Goal: Complete application form: Complete application form

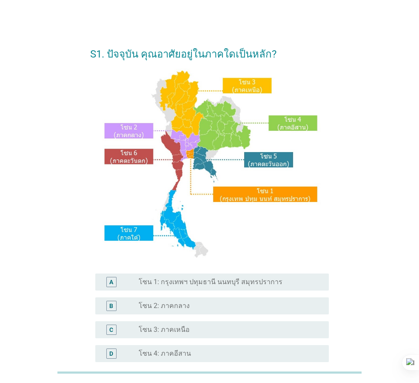
click at [250, 309] on div "radio_button_unchecked โซน 2: ภาคกลาง" at bounding box center [227, 305] width 177 height 9
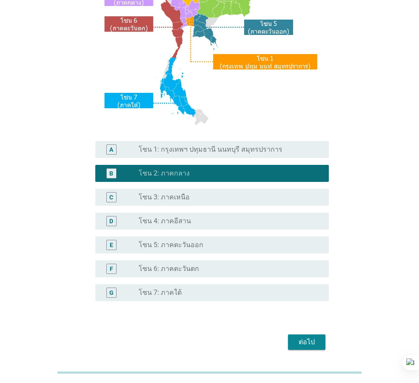
scroll to position [160, 0]
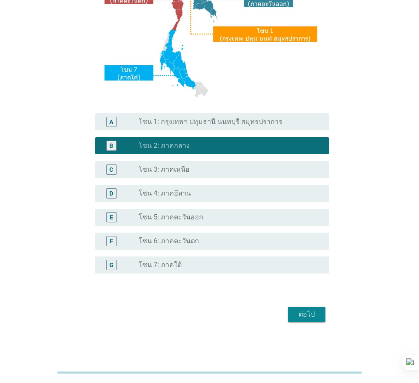
click at [302, 318] on div "ต่อไป" at bounding box center [307, 314] width 24 height 10
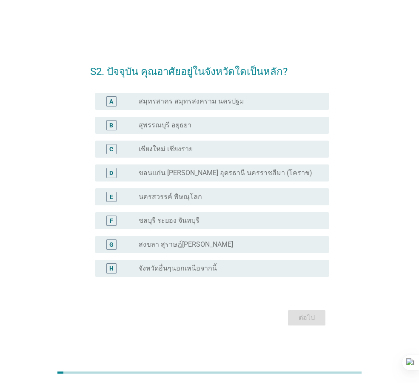
scroll to position [21, 0]
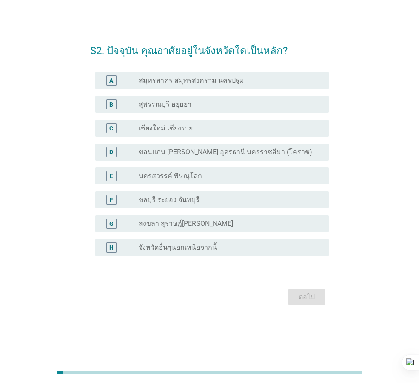
click at [256, 251] on div "radio_button_unchecked จังหวัดอื่นๆนอกเหนือจากนี้" at bounding box center [227, 247] width 177 height 9
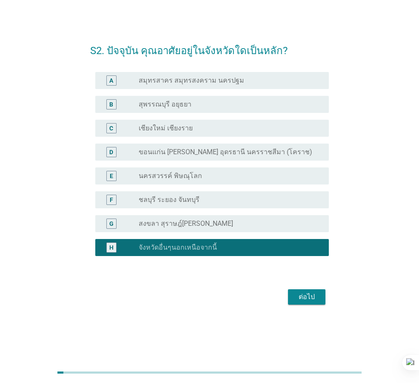
click at [302, 297] on div "ต่อไป" at bounding box center [307, 297] width 24 height 10
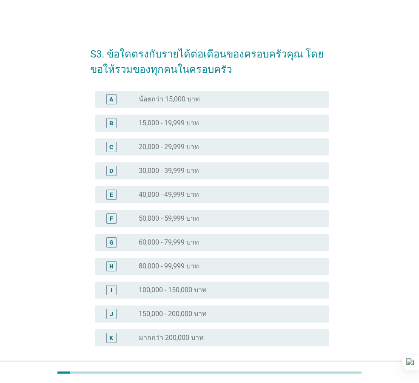
click at [232, 146] on div "radio_button_unchecked 20,000 - 29,999 บาท" at bounding box center [227, 147] width 177 height 9
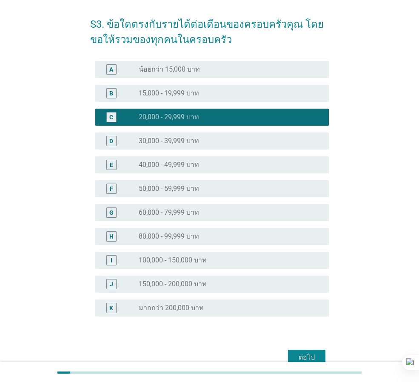
scroll to position [73, 0]
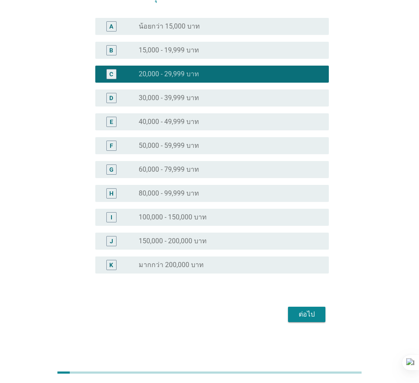
click at [305, 318] on div "ต่อไป" at bounding box center [307, 314] width 24 height 10
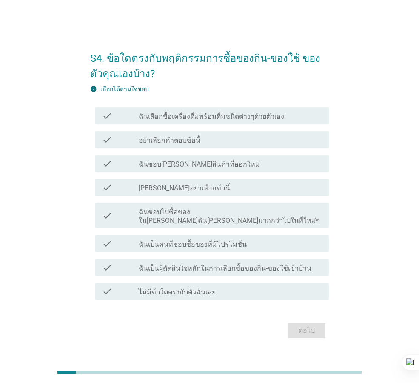
click at [259, 215] on label "ฉันชอบไปซื้อของใน[PERSON_NAME]ฉัน[PERSON_NAME]มากกว่าไปในที่ใหม่ๆ" at bounding box center [230, 216] width 183 height 17
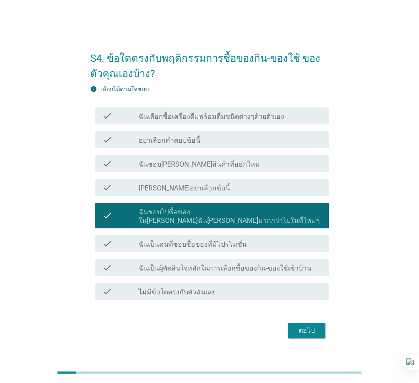
click at [273, 240] on div "check_box_outline_blank ฉันเป็นคนที่ชอบซื้อของที่มีโปรโมชั่น" at bounding box center [230, 243] width 183 height 10
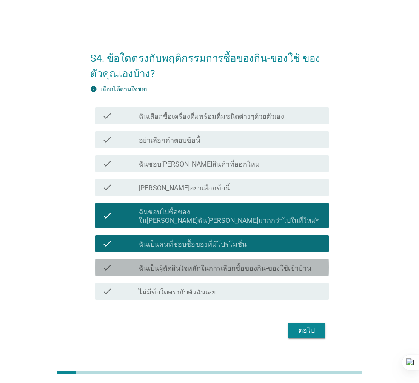
click at [203, 264] on label "ฉันเป็นผุ้ตัดสินใจหลักในการเลือกซื้อของกิน-ของใช้เข้าบ้าน" at bounding box center [225, 268] width 173 height 9
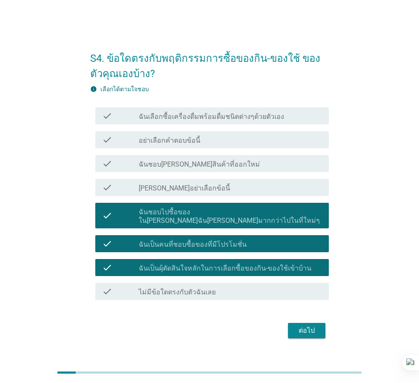
click at [228, 124] on div "check check_box_outline_blank ฉันเลือกซื้อเครื่องดื่มพร้อมดื่มชนิดต่างๆด้วยตัวเ…" at bounding box center [212, 115] width 234 height 17
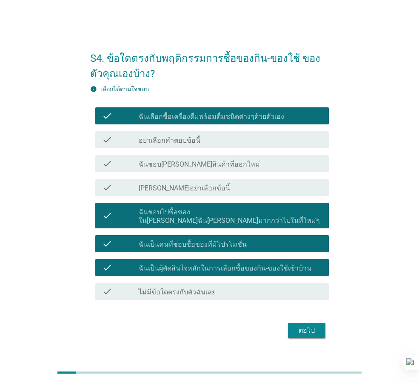
click at [237, 165] on div "check_box_outline_blank ฉันชอบ[PERSON_NAME]สินค้าที่ออกใหม่" at bounding box center [230, 163] width 183 height 10
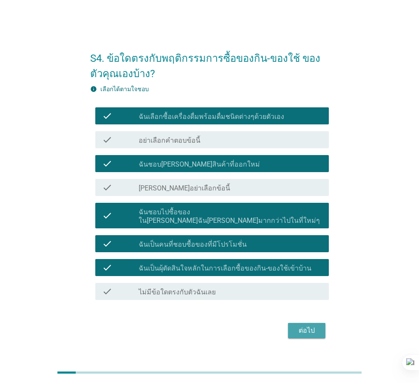
click at [295, 326] on div "ต่อไป" at bounding box center [307, 330] width 24 height 10
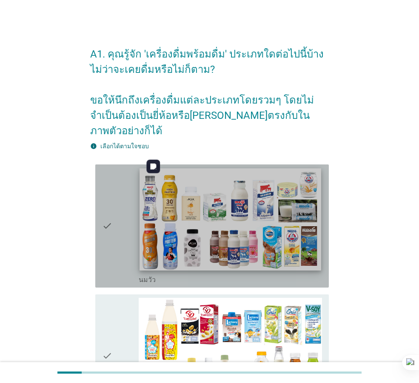
click at [283, 222] on img at bounding box center [230, 219] width 181 height 102
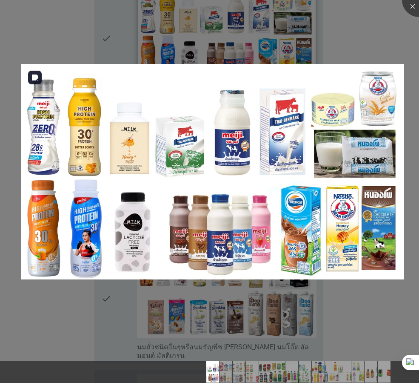
scroll to position [213, 0]
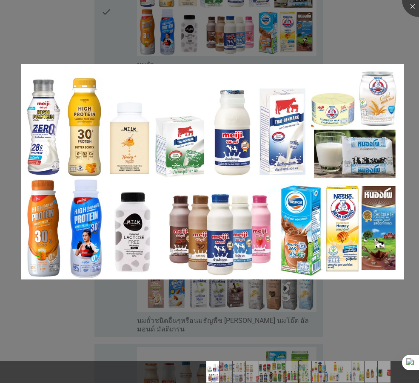
click at [352, 309] on div at bounding box center [209, 191] width 419 height 383
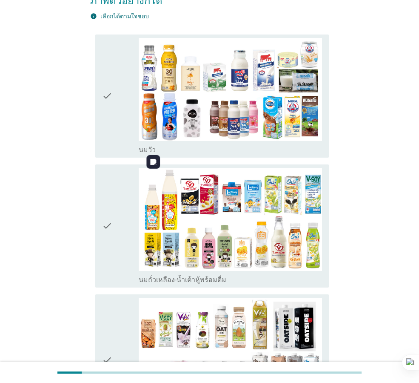
scroll to position [128, 0]
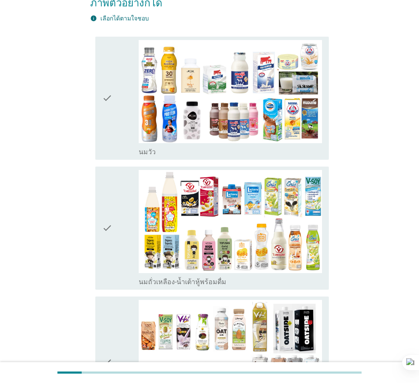
click at [104, 99] on icon "check" at bounding box center [107, 98] width 10 height 116
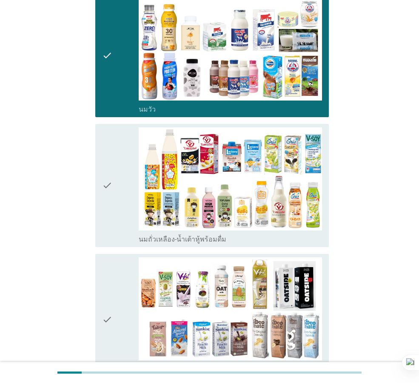
click at [106, 152] on icon "check" at bounding box center [107, 185] width 10 height 116
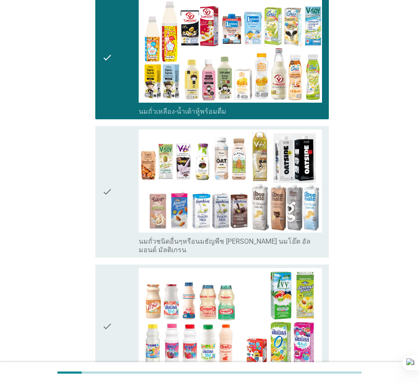
click at [111, 197] on icon "check" at bounding box center [107, 191] width 10 height 125
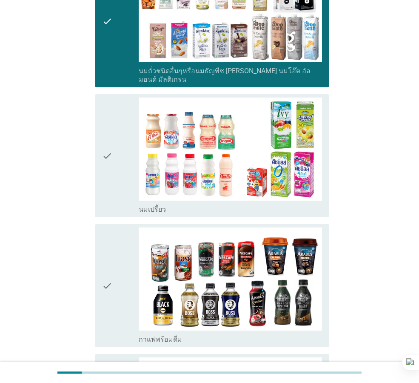
click at [110, 227] on icon "check" at bounding box center [107, 285] width 10 height 116
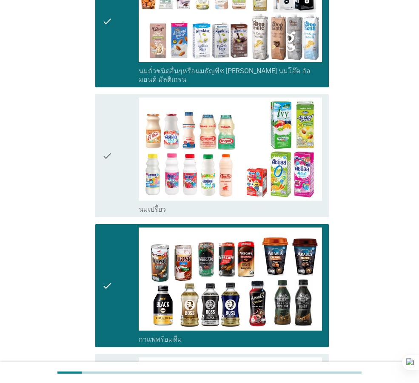
click at [111, 157] on icon "check" at bounding box center [107, 155] width 10 height 116
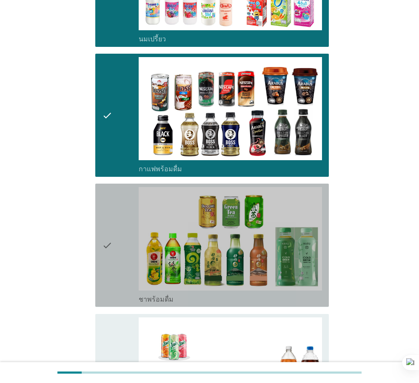
click at [106, 196] on icon "check" at bounding box center [107, 245] width 10 height 116
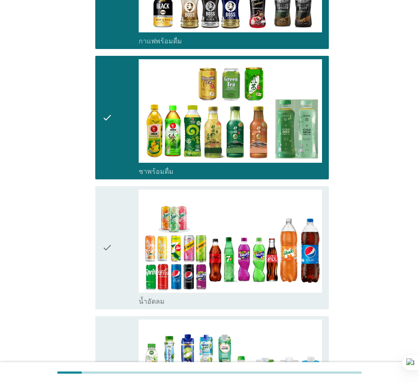
click at [106, 203] on icon "check" at bounding box center [107, 247] width 10 height 116
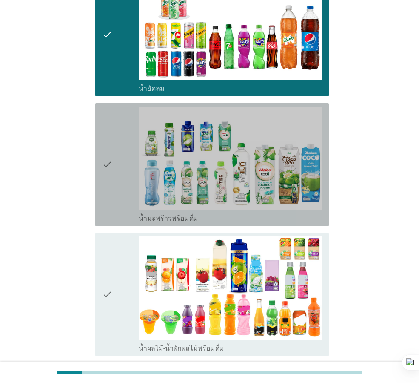
click at [108, 166] on icon "check" at bounding box center [107, 164] width 10 height 116
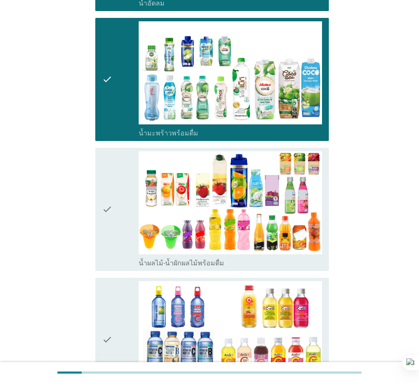
click at [112, 158] on icon "check" at bounding box center [107, 209] width 10 height 116
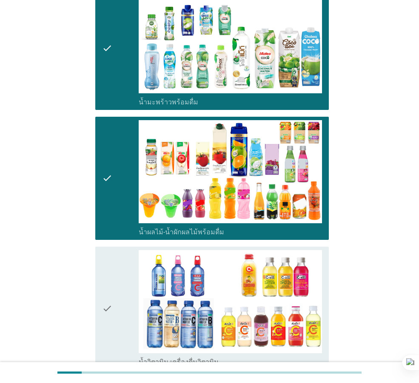
scroll to position [1107, 0]
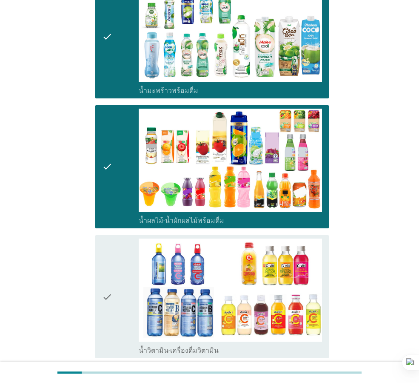
click at [121, 240] on div "check" at bounding box center [120, 296] width 37 height 116
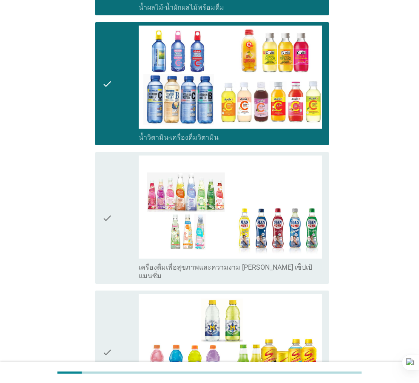
click at [111, 223] on icon "check" at bounding box center [107, 217] width 10 height 125
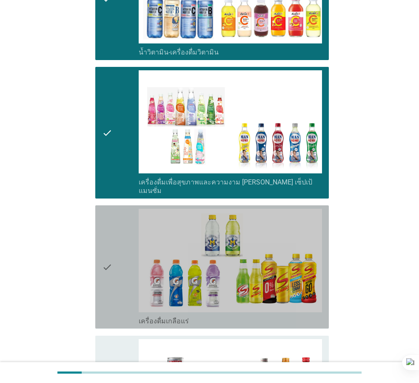
click at [106, 226] on icon "check" at bounding box center [107, 267] width 10 height 116
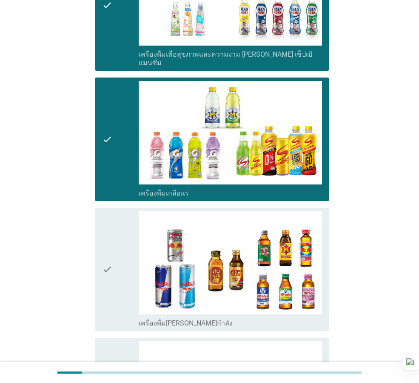
click at [106, 226] on icon "check" at bounding box center [107, 269] width 10 height 116
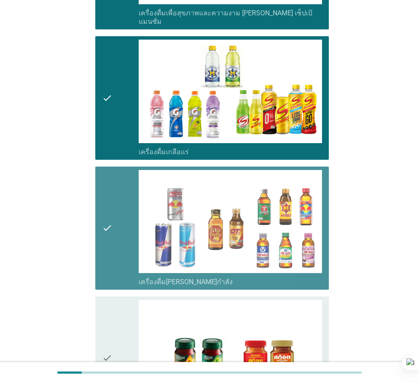
scroll to position [1701, 0]
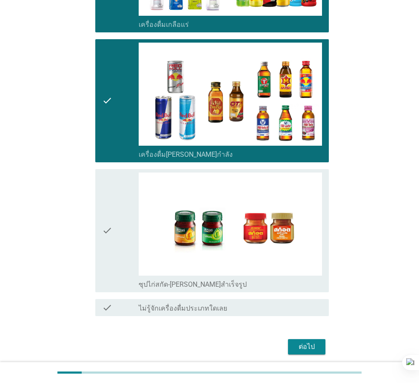
click at [106, 225] on icon "check" at bounding box center [107, 230] width 10 height 116
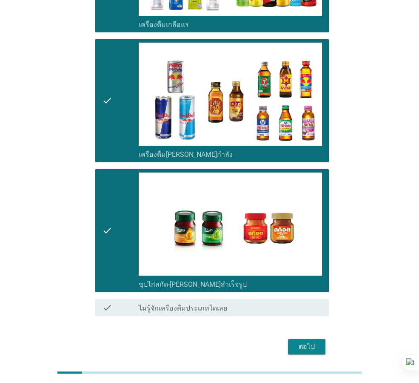
click at [311, 341] on div "ต่อไป" at bounding box center [307, 346] width 24 height 10
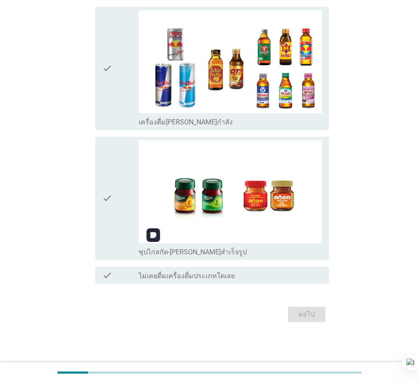
scroll to position [0, 0]
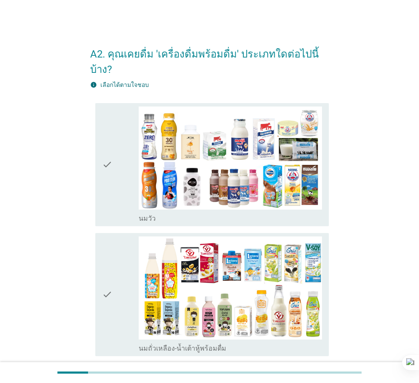
click at [107, 170] on icon "check" at bounding box center [107, 164] width 10 height 116
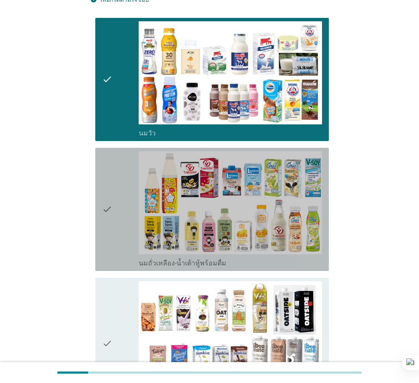
click at [108, 194] on icon "check" at bounding box center [107, 209] width 10 height 116
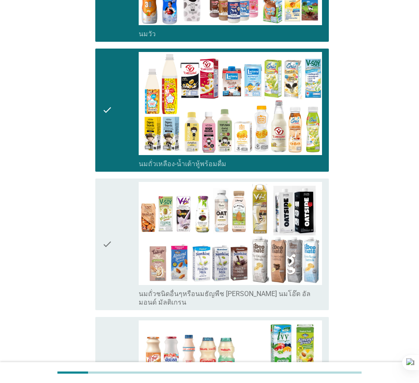
scroll to position [213, 0]
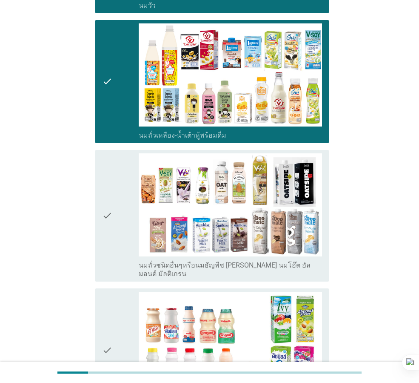
click at [108, 195] on icon "check" at bounding box center [107, 215] width 10 height 125
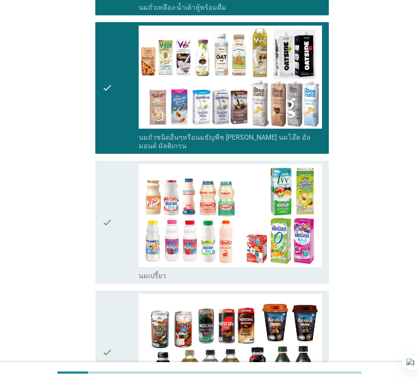
click at [109, 225] on icon "check" at bounding box center [107, 222] width 10 height 116
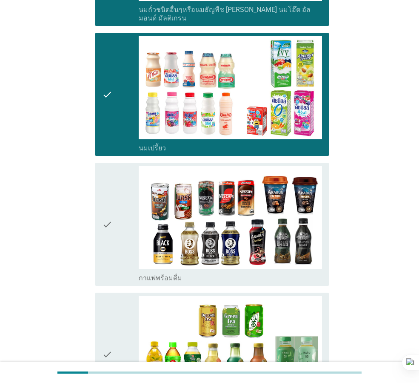
click at [104, 222] on icon "check" at bounding box center [107, 224] width 10 height 116
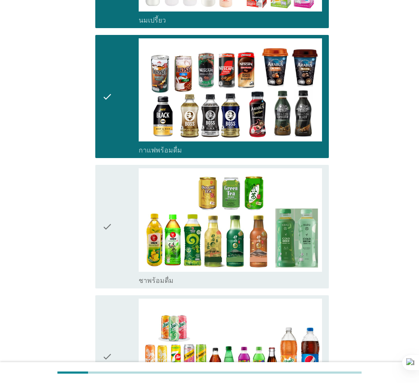
click at [110, 222] on icon "check" at bounding box center [107, 226] width 10 height 116
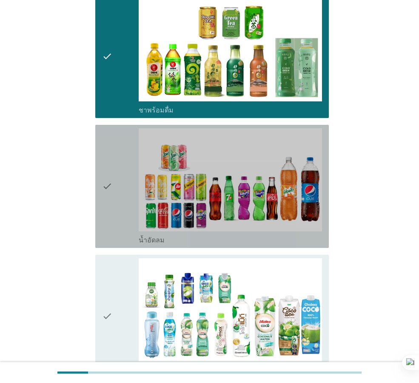
click at [112, 180] on icon "check" at bounding box center [107, 186] width 10 height 116
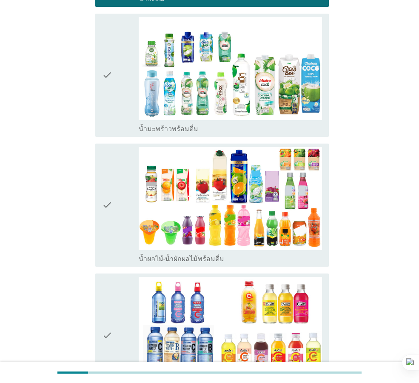
scroll to position [1022, 0]
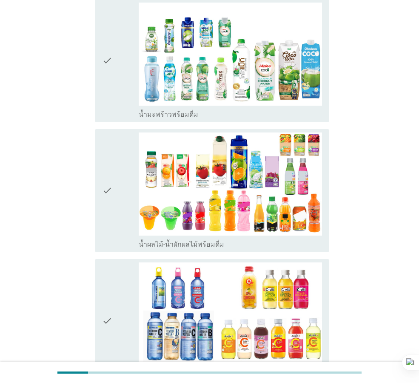
click at [113, 179] on div "check" at bounding box center [120, 190] width 37 height 116
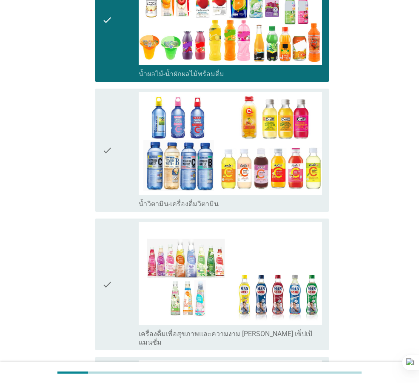
click at [120, 157] on div "check" at bounding box center [120, 150] width 37 height 116
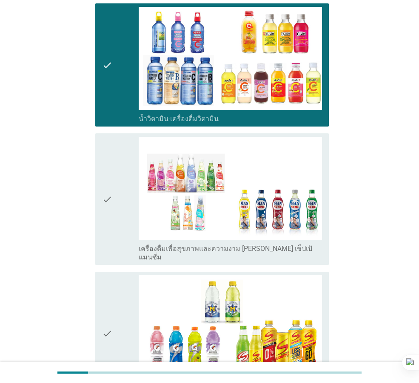
click at [115, 187] on div "check" at bounding box center [120, 199] width 37 height 125
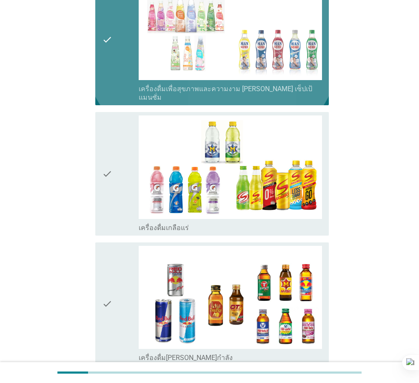
scroll to position [1490, 0]
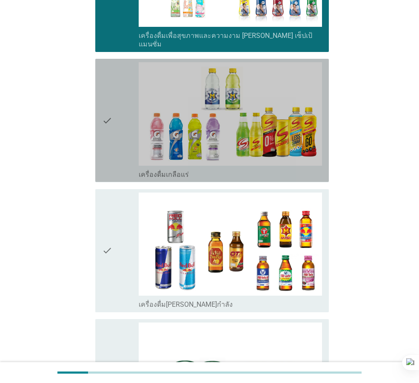
click at [111, 132] on icon "check" at bounding box center [107, 120] width 10 height 116
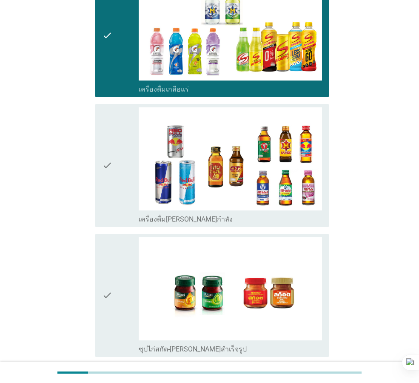
click at [106, 147] on icon "check" at bounding box center [107, 165] width 10 height 116
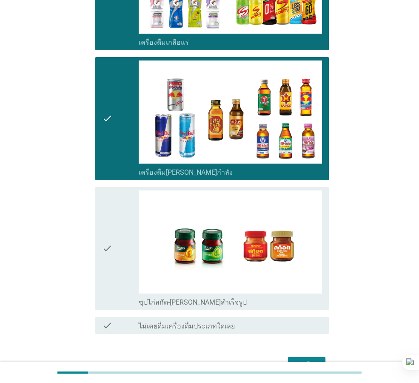
scroll to position [1640, 0]
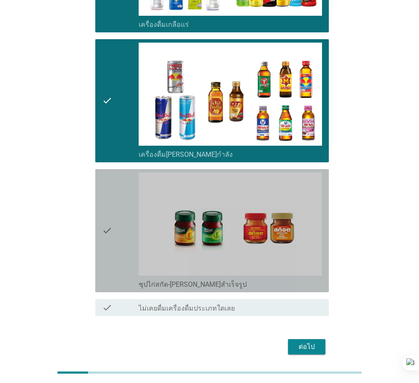
click at [107, 172] on icon "check" at bounding box center [107, 230] width 10 height 116
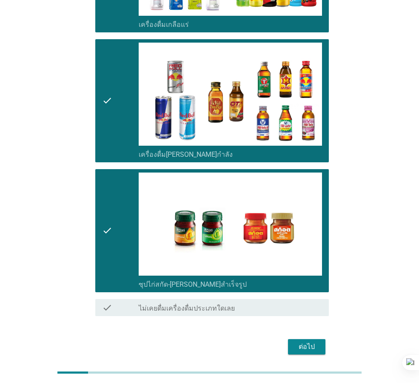
click at [303, 341] on div "ต่อไป" at bounding box center [307, 346] width 24 height 10
